Goal: Transaction & Acquisition: Download file/media

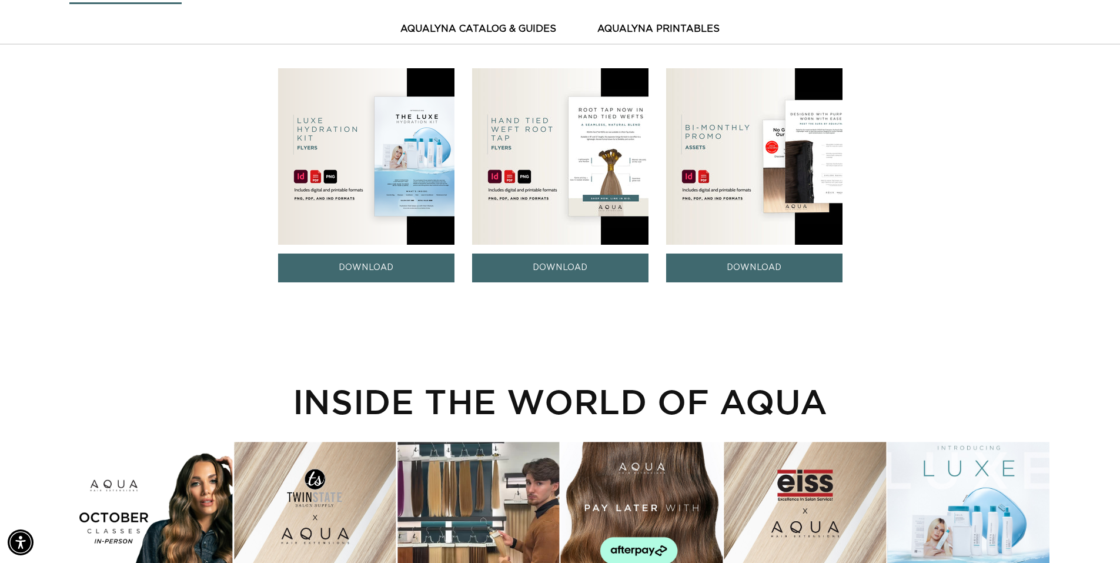
scroll to position [0, 2073]
click at [528, 26] on button "AquaLyna Catalog & Guides" at bounding box center [478, 29] width 185 height 29
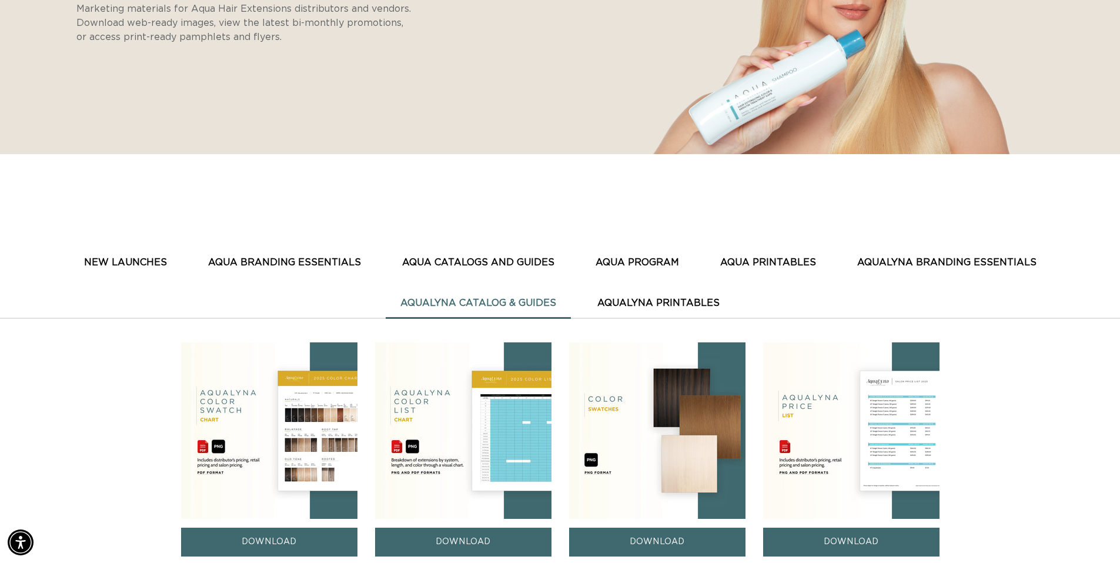
scroll to position [0, 0]
click at [661, 302] on button "AquaLyna Printables" at bounding box center [659, 303] width 152 height 29
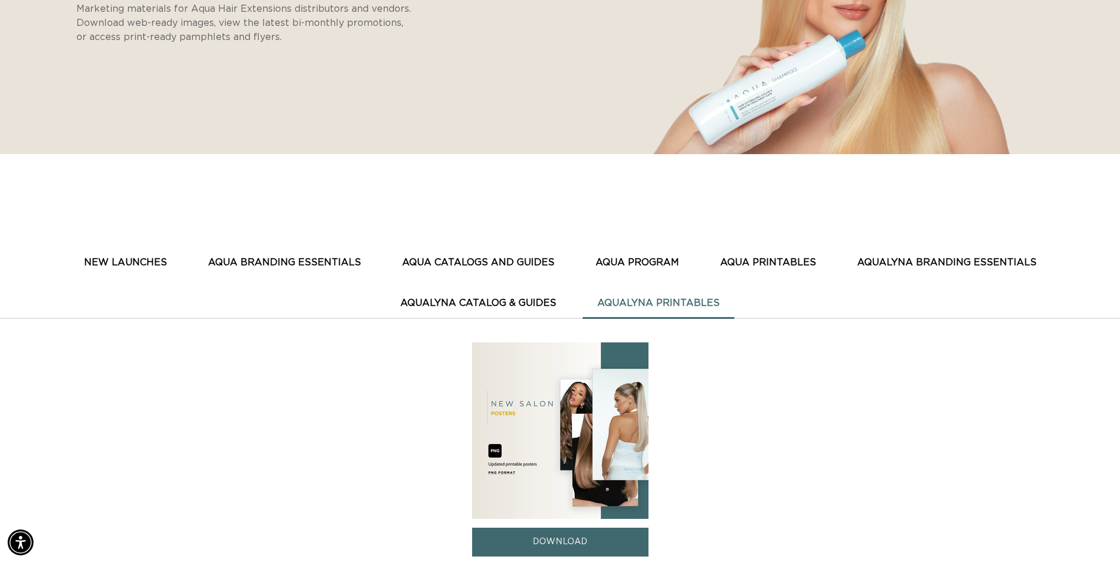
scroll to position [0, 2073]
click at [570, 541] on link "DOWNLOAD" at bounding box center [560, 541] width 176 height 29
click at [517, 300] on button "AquaLyna Catalog & Guides" at bounding box center [478, 303] width 185 height 29
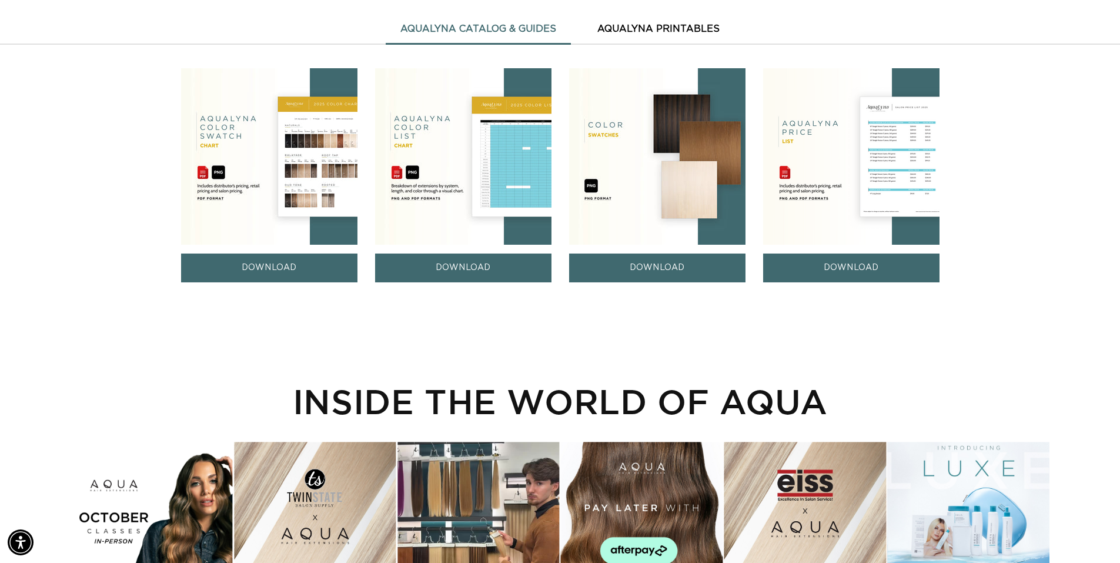
scroll to position [0, 1036]
click at [670, 267] on link "DOWNLOAD" at bounding box center [657, 267] width 176 height 29
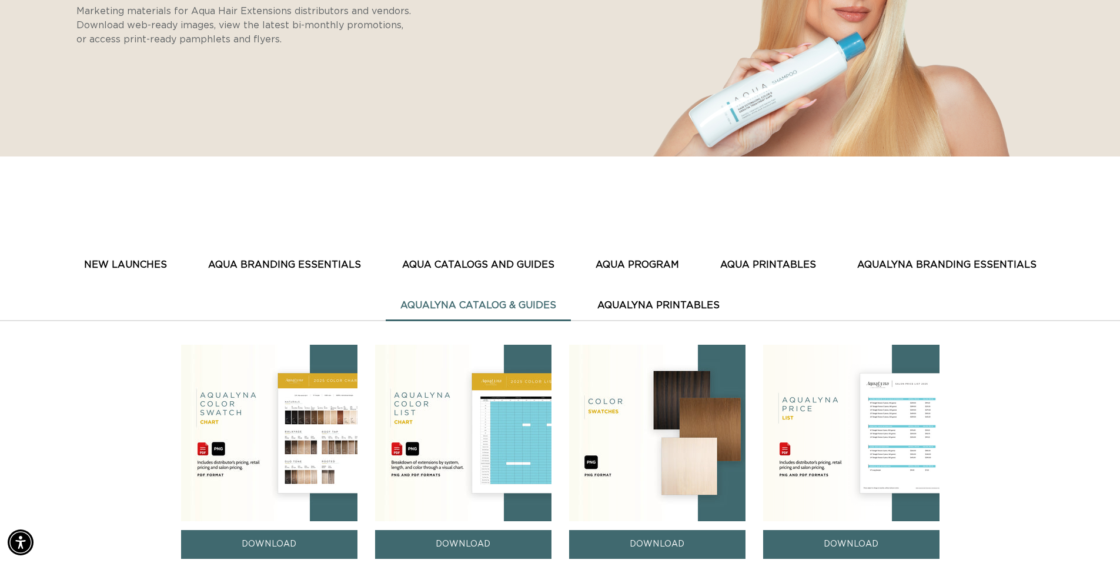
scroll to position [0, 0]
click at [643, 264] on button "AQUA PROGRAM" at bounding box center [637, 264] width 113 height 29
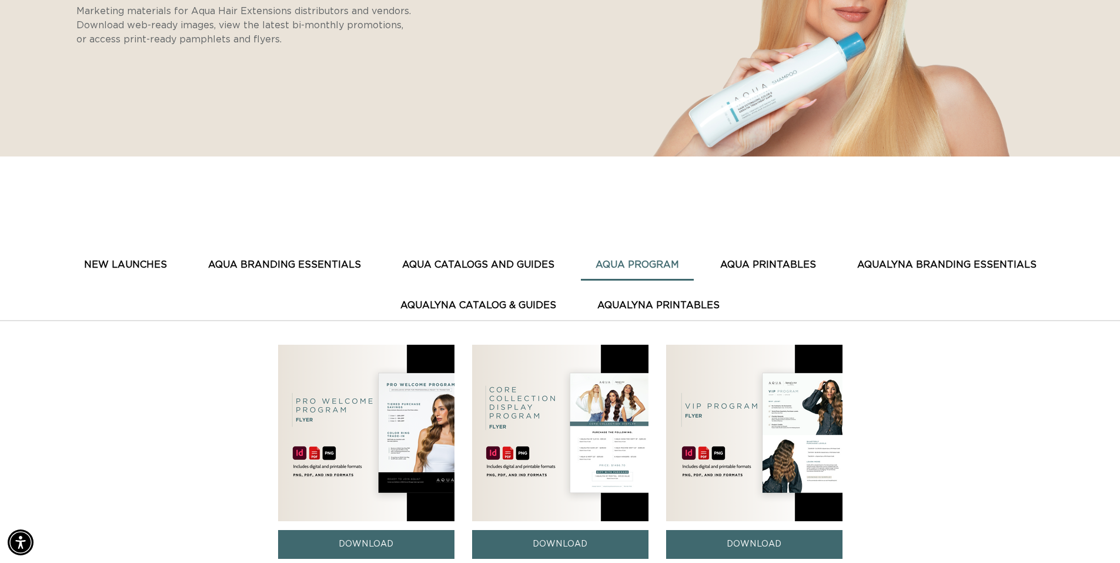
click at [750, 265] on button "AQUA PRINTABLES" at bounding box center [768, 264] width 125 height 29
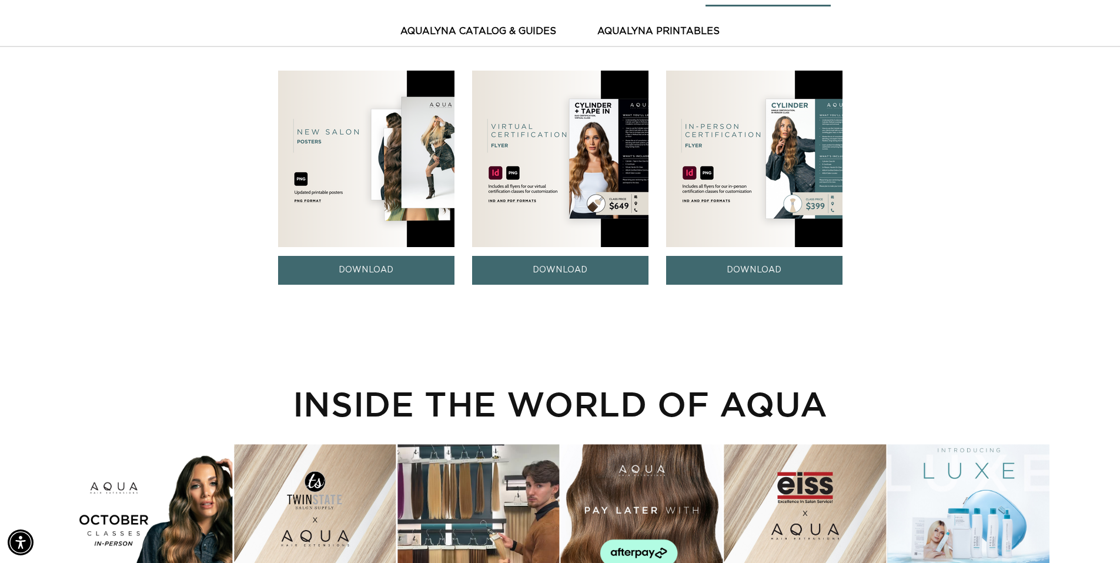
scroll to position [0, 1036]
click at [565, 269] on link "DOWNLOAD" at bounding box center [560, 270] width 176 height 29
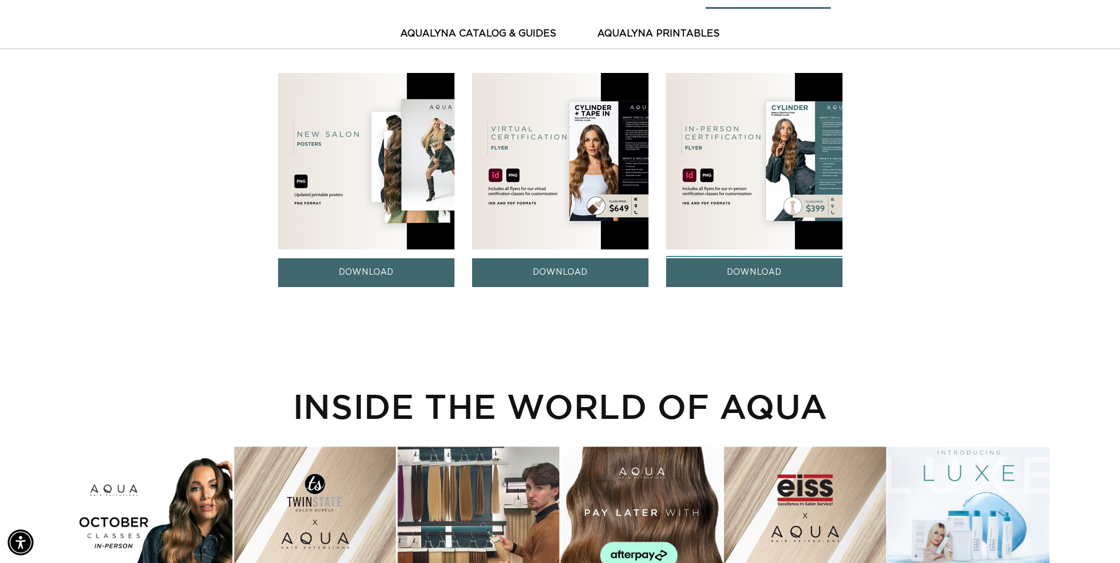
click at [766, 270] on link "DOWNLOAD" at bounding box center [754, 272] width 176 height 29
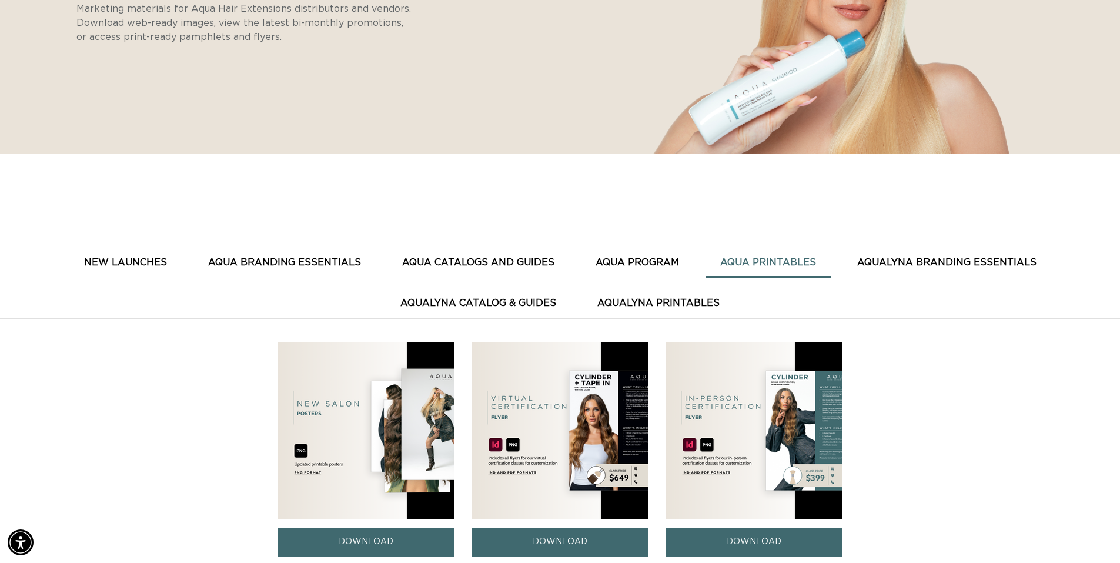
scroll to position [0, 2073]
click at [450, 265] on button "AQUA CATALOGS AND GUIDES" at bounding box center [478, 262] width 182 height 29
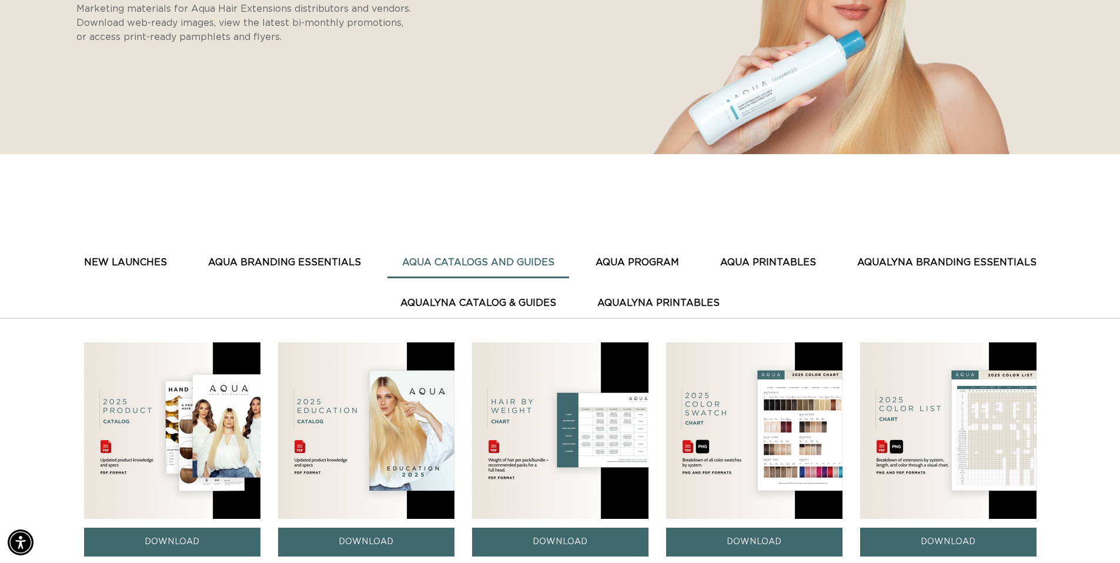
scroll to position [0, 1036]
click at [151, 432] on img at bounding box center [172, 430] width 176 height 176
click at [238, 428] on img at bounding box center [172, 430] width 176 height 176
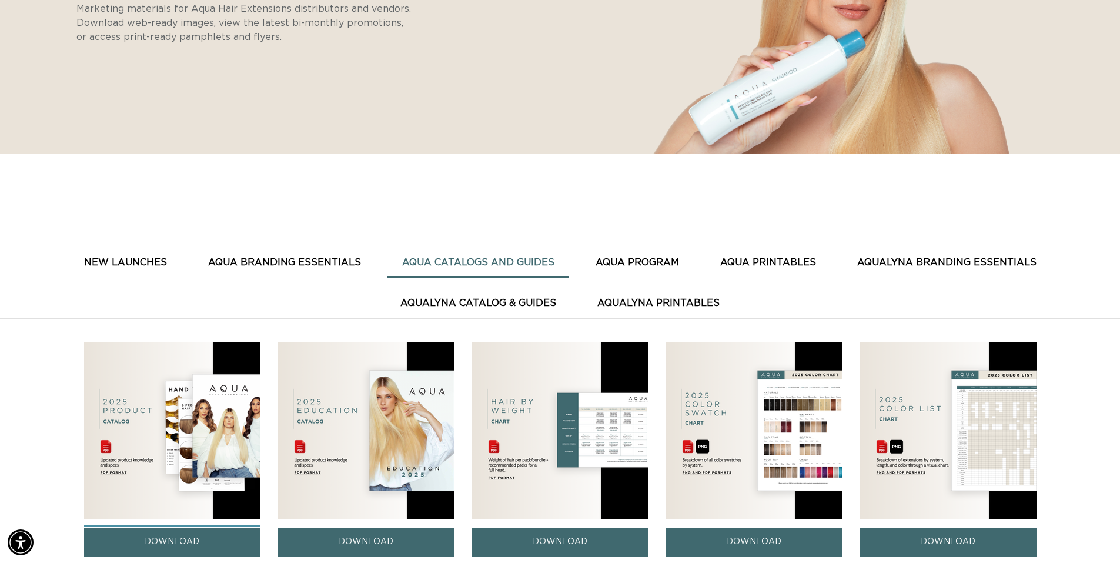
click at [184, 545] on link "DOWNLOAD" at bounding box center [172, 541] width 176 height 29
